Goal: Transaction & Acquisition: Purchase product/service

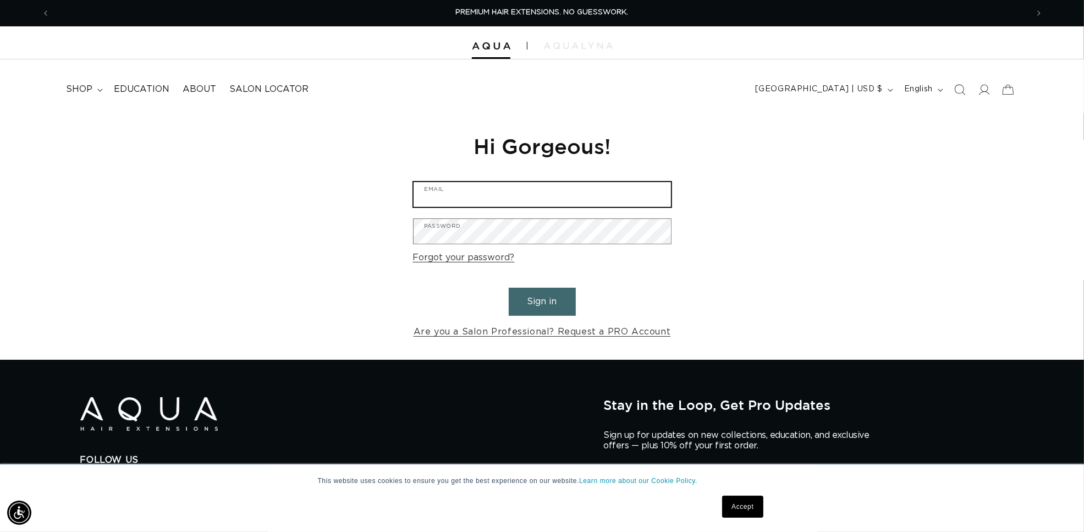
type input "[EMAIL_ADDRESS][DOMAIN_NAME]"
click at [532, 296] on button "Sign in" at bounding box center [542, 302] width 67 height 28
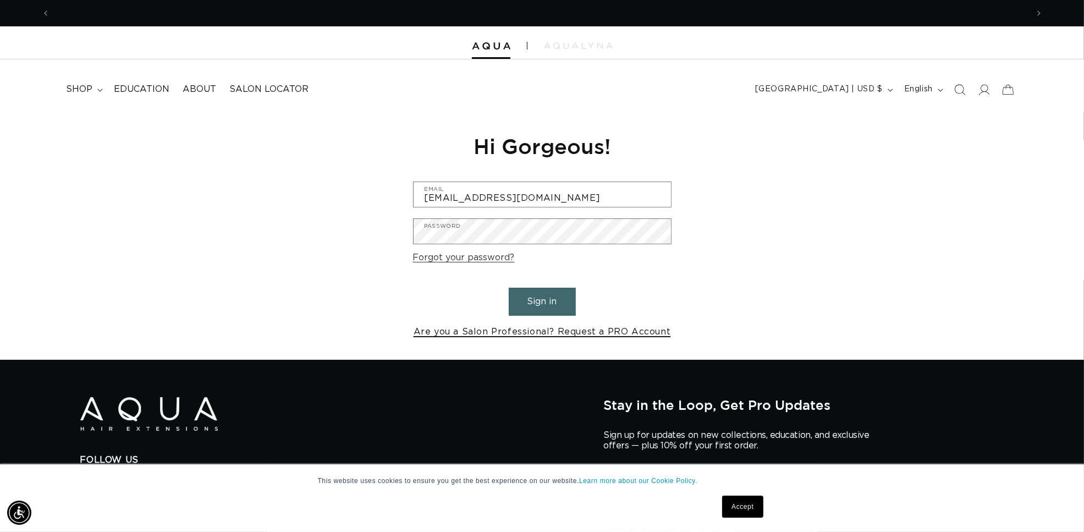
scroll to position [0, 977]
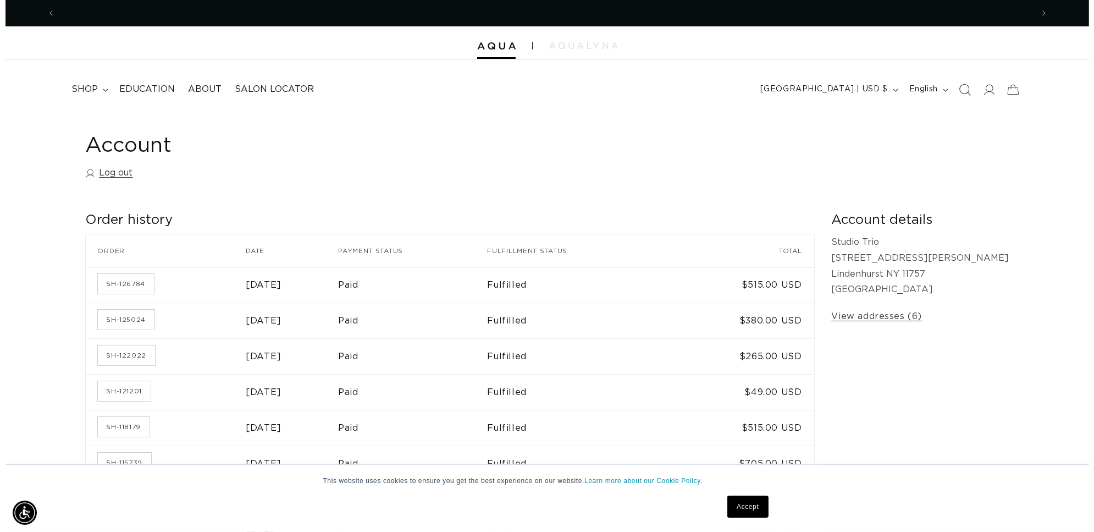
scroll to position [0, 977]
click at [950, 89] on span "Search" at bounding box center [960, 90] width 24 height 24
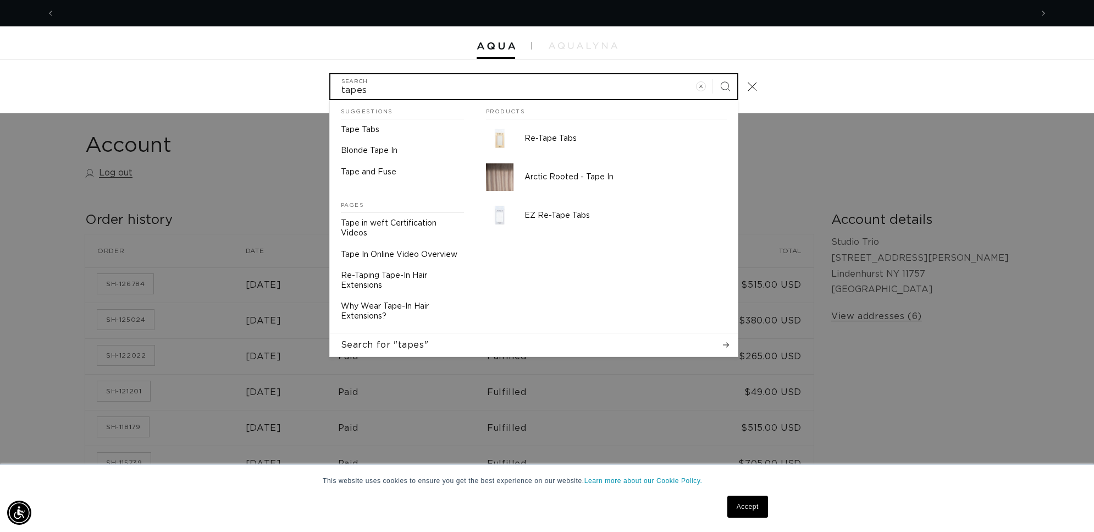
scroll to position [0, 1955]
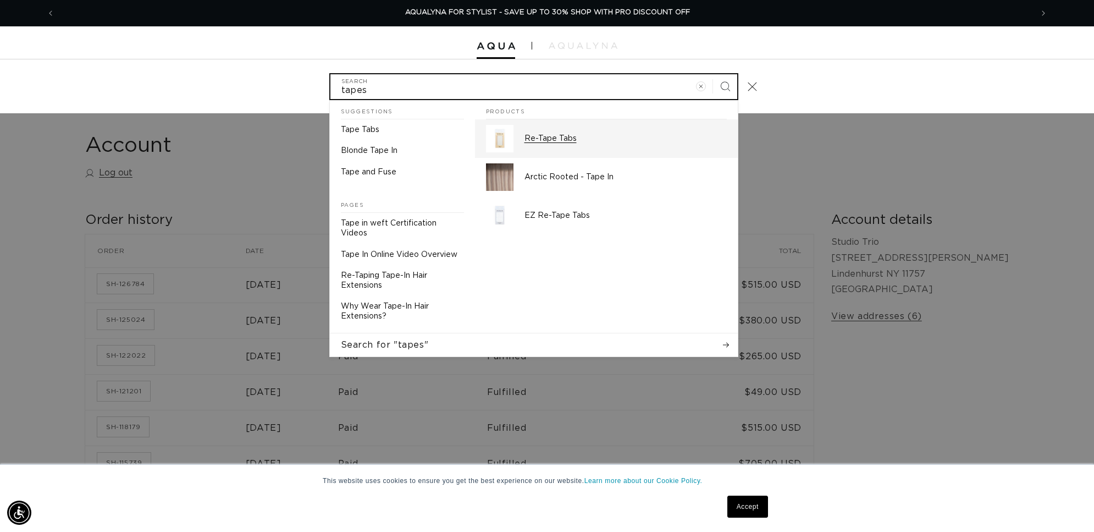
type input "tapes"
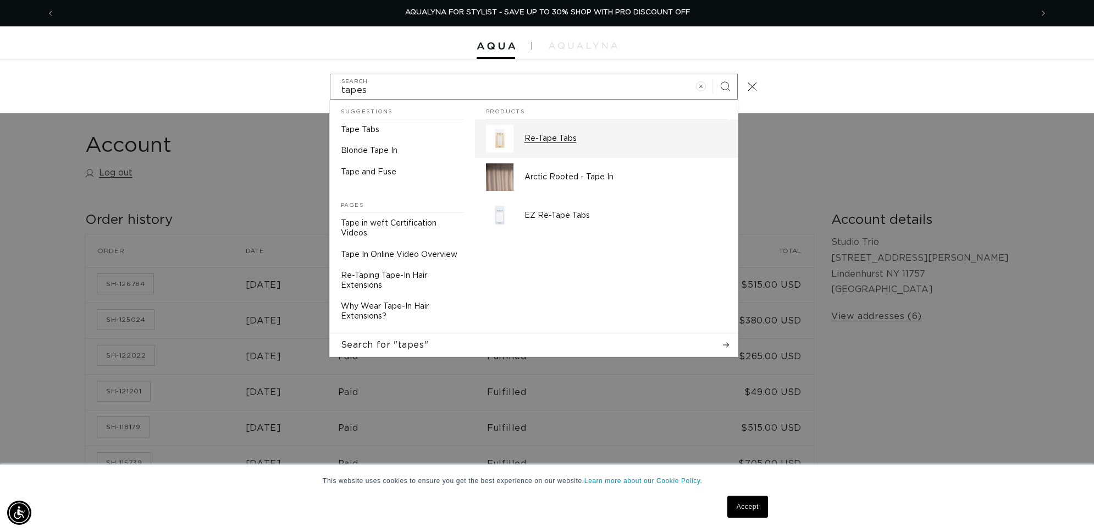
click at [542, 147] on div "Re-Tape Tabs" at bounding box center [626, 138] width 202 height 27
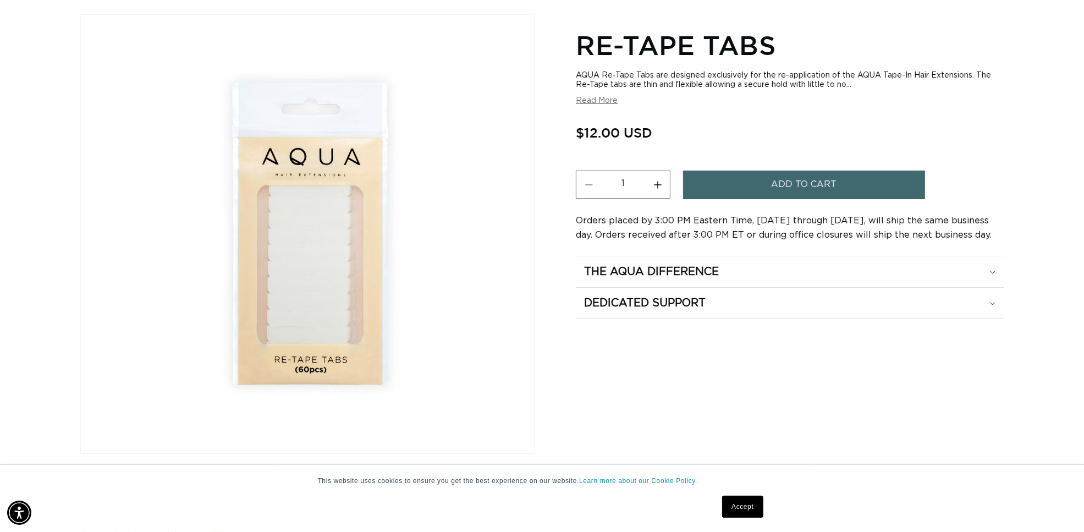
scroll to position [0, 977]
click at [652, 179] on button "Increase quantity for Re-Tape Tabs" at bounding box center [657, 184] width 25 height 28
type input "2"
click at [731, 175] on button "Add to cart" at bounding box center [804, 184] width 242 height 28
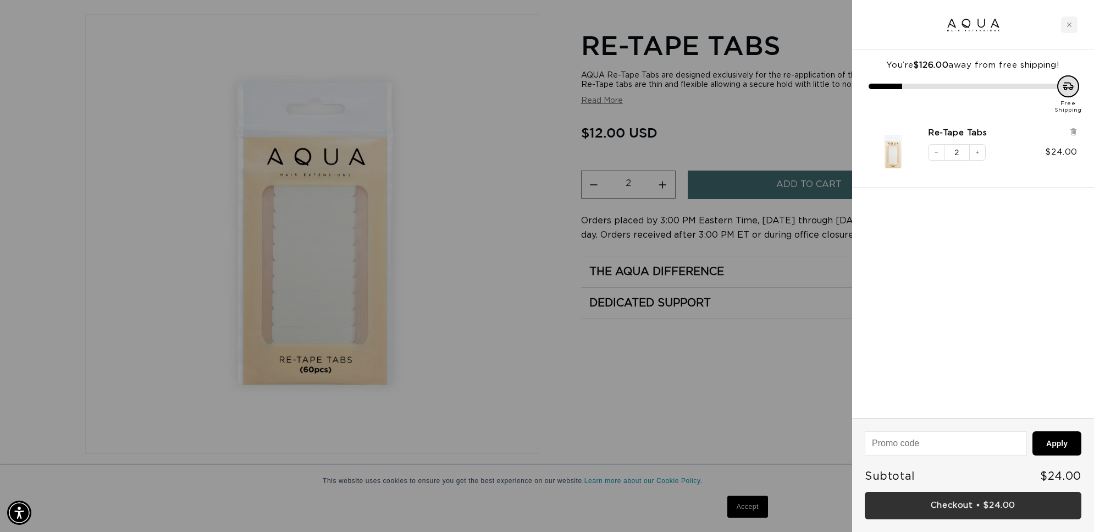
scroll to position [0, 0]
click at [912, 495] on link "Checkout • $24.00" at bounding box center [973, 506] width 217 height 28
